Goal: Communication & Community: Share content

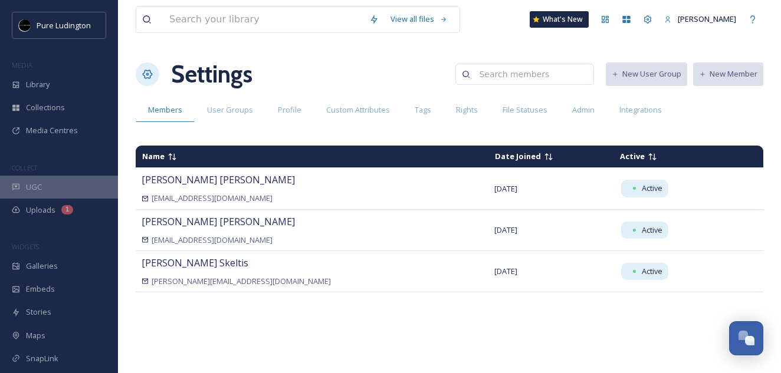
click at [60, 186] on div "UGC" at bounding box center [59, 187] width 118 height 23
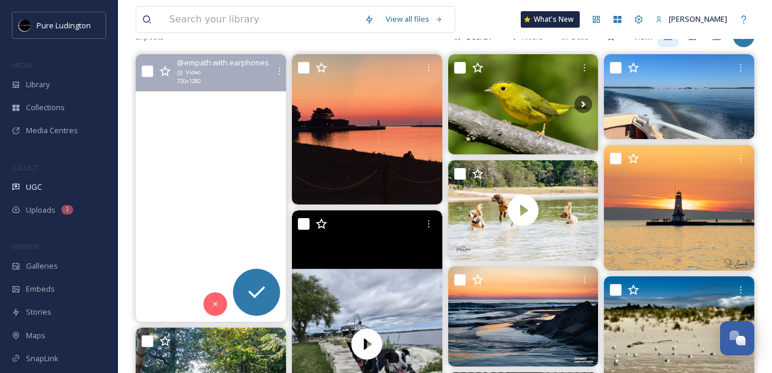
scroll to position [130, 0]
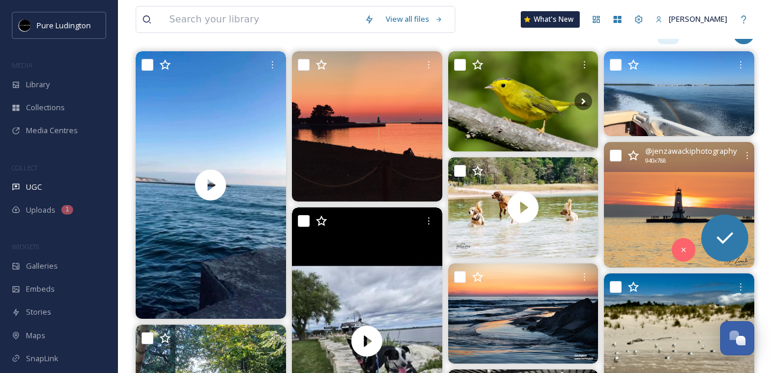
click at [649, 214] on img at bounding box center [679, 205] width 150 height 126
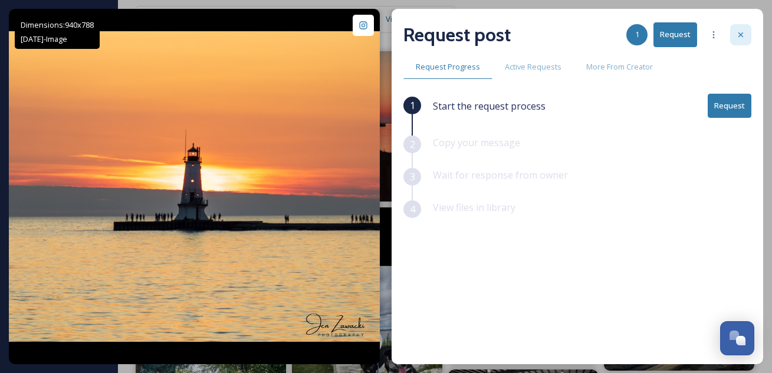
click at [740, 39] on icon at bounding box center [740, 34] width 9 height 9
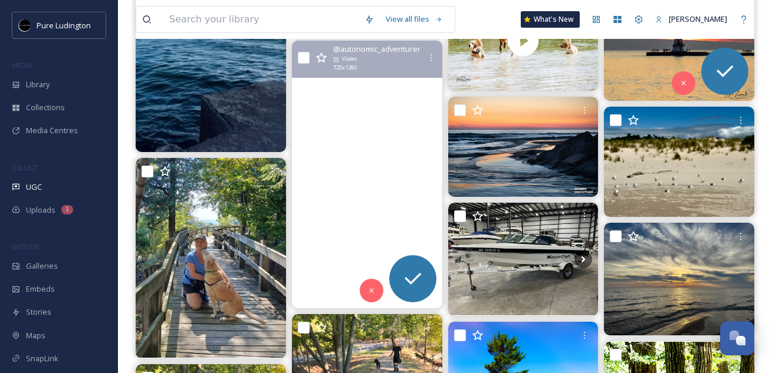
scroll to position [307, 0]
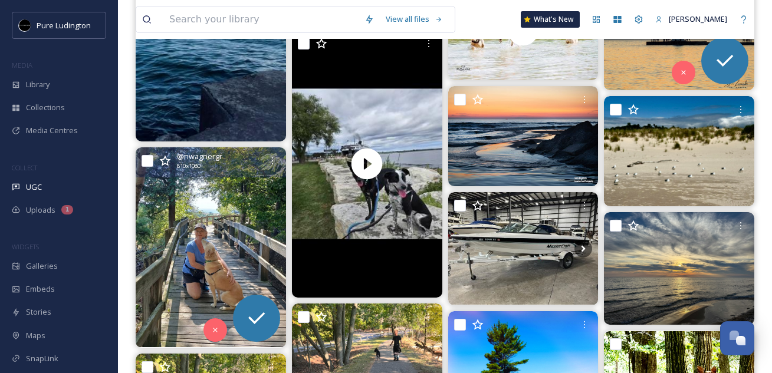
click at [233, 239] on img at bounding box center [211, 247] width 150 height 201
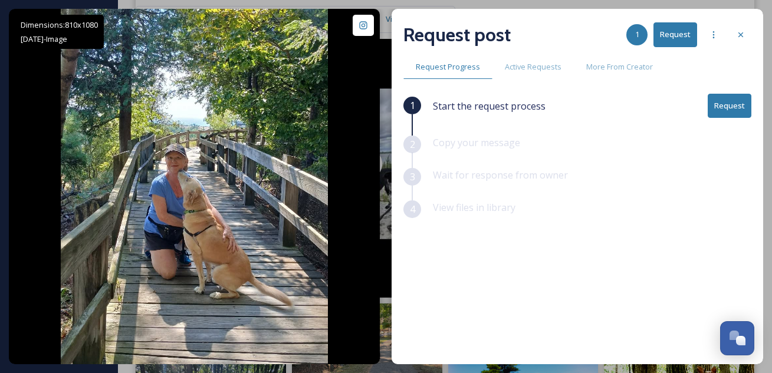
click at [725, 103] on button "Request" at bounding box center [730, 106] width 44 height 24
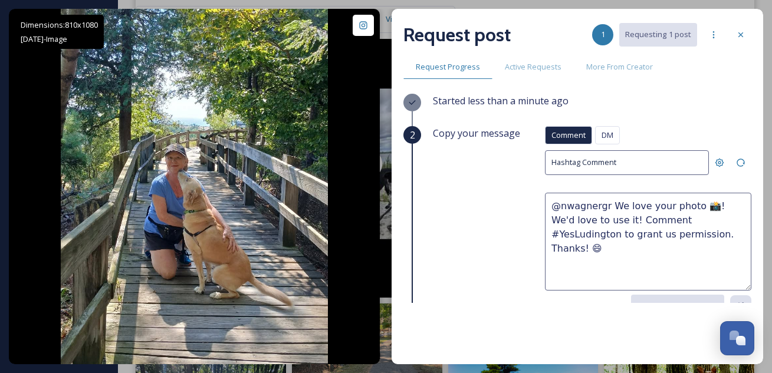
click at [584, 226] on textarea "@nwagnergr We love your photo 📸! We'd love to use it! Comment #YesLudington to …" at bounding box center [648, 242] width 206 height 98
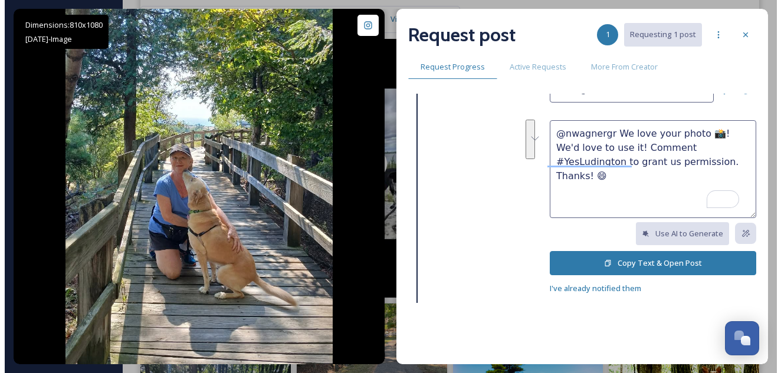
scroll to position [107, 1]
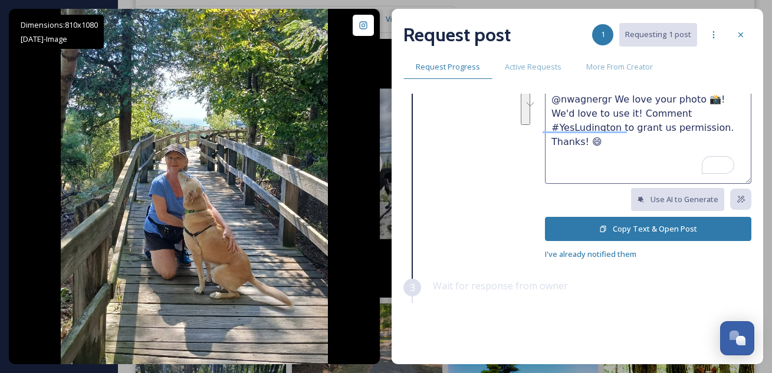
click at [656, 226] on button "Copy Text & Open Post" at bounding box center [648, 229] width 206 height 24
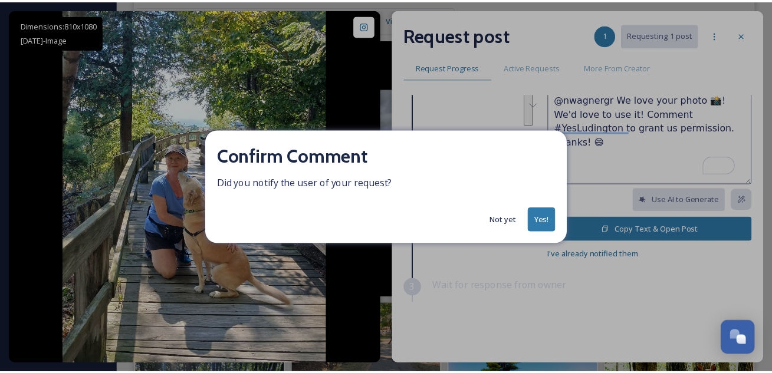
scroll to position [107, 0]
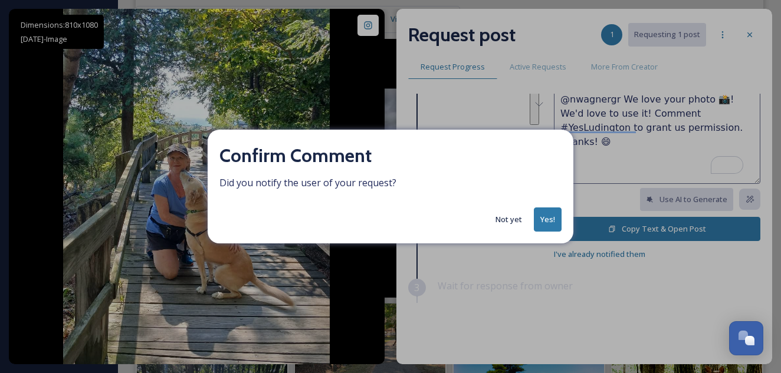
click at [515, 224] on button "Not yet" at bounding box center [509, 219] width 38 height 23
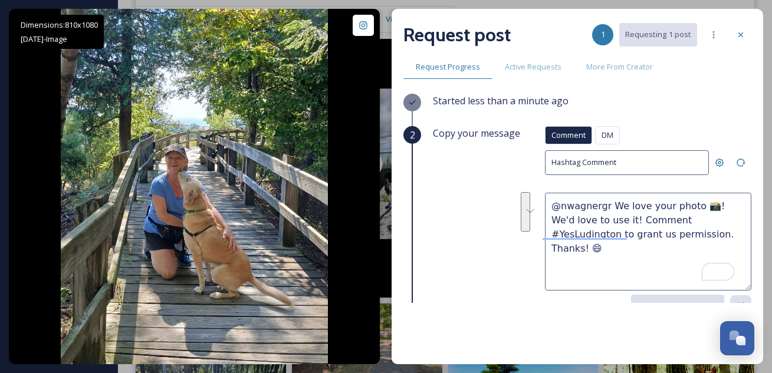
scroll to position [1, 0]
click at [740, 41] on div at bounding box center [740, 34] width 21 height 21
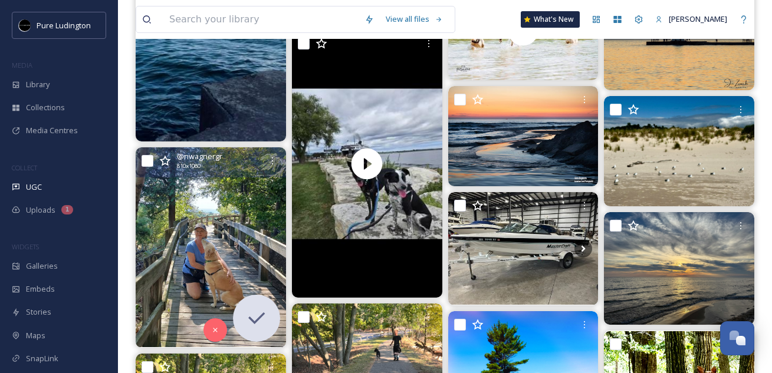
click at [226, 218] on img at bounding box center [211, 247] width 150 height 201
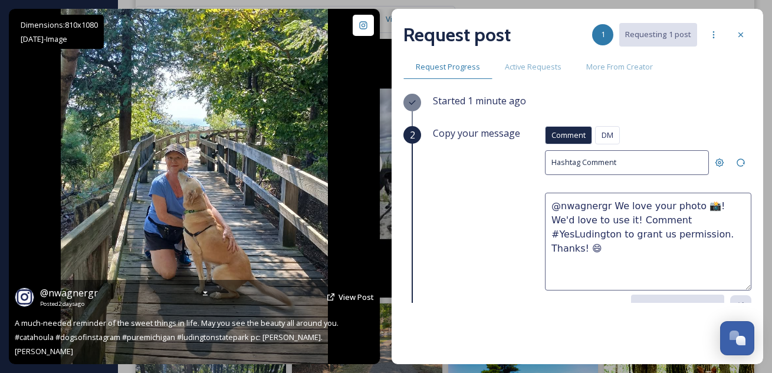
scroll to position [308, 0]
click at [83, 300] on span "@ nwagnergr" at bounding box center [69, 293] width 58 height 13
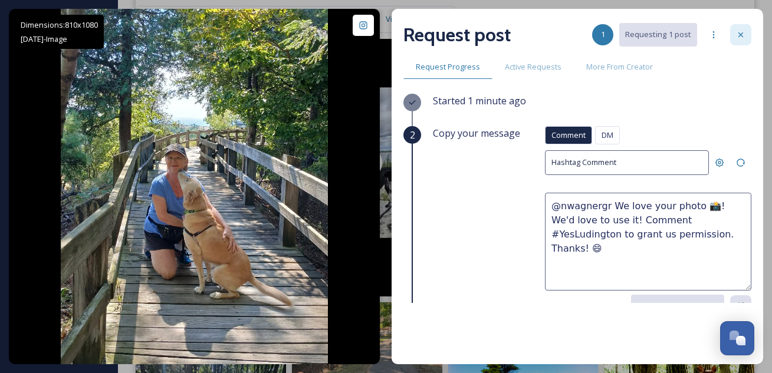
click at [741, 34] on icon at bounding box center [740, 34] width 5 height 5
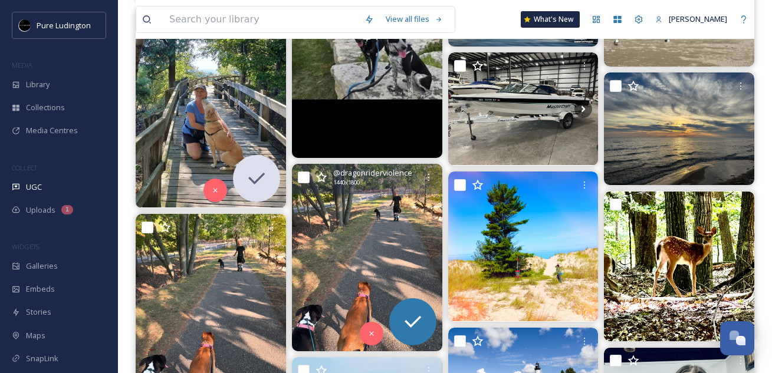
scroll to position [464, 0]
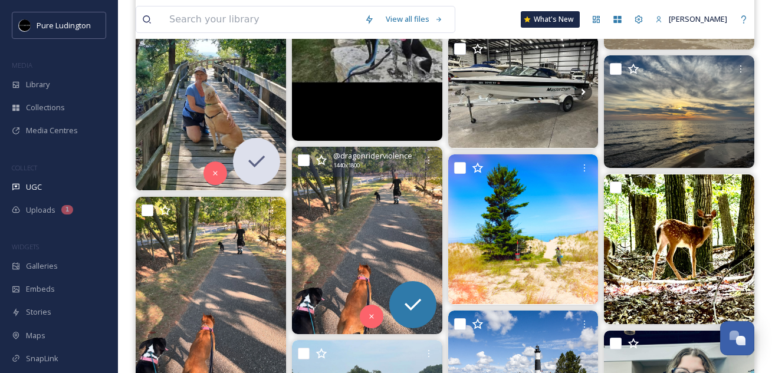
click at [395, 237] on img at bounding box center [367, 241] width 150 height 188
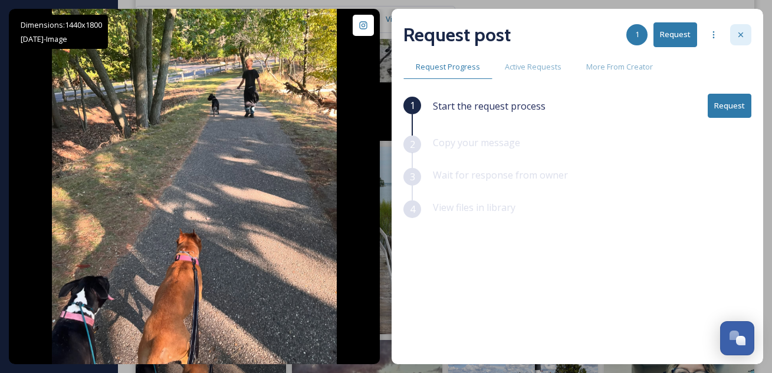
click at [740, 35] on icon at bounding box center [740, 34] width 9 height 9
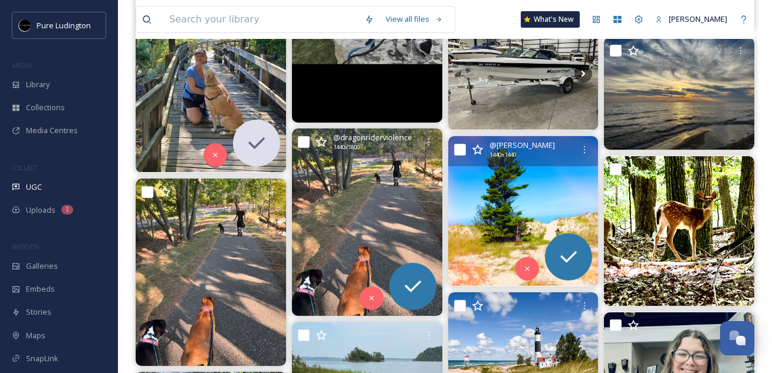
scroll to position [488, 0]
